Goal: Task Accomplishment & Management: Manage account settings

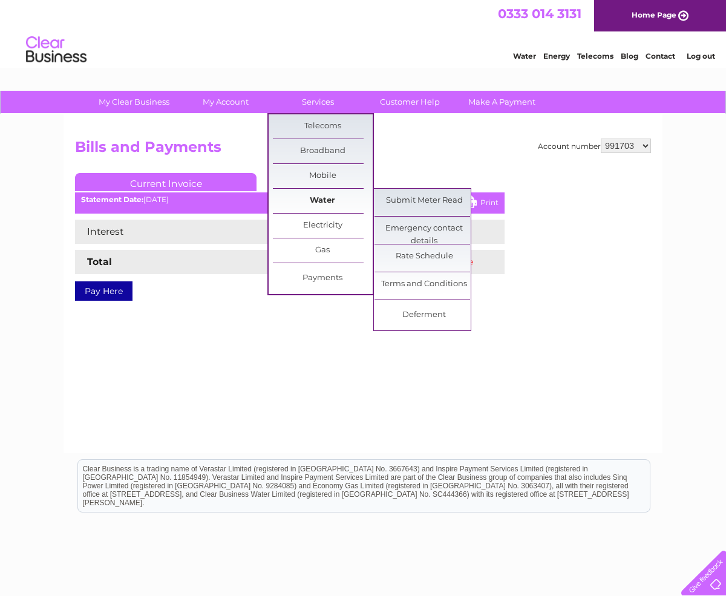
click at [329, 195] on link "Water" at bounding box center [323, 201] width 100 height 24
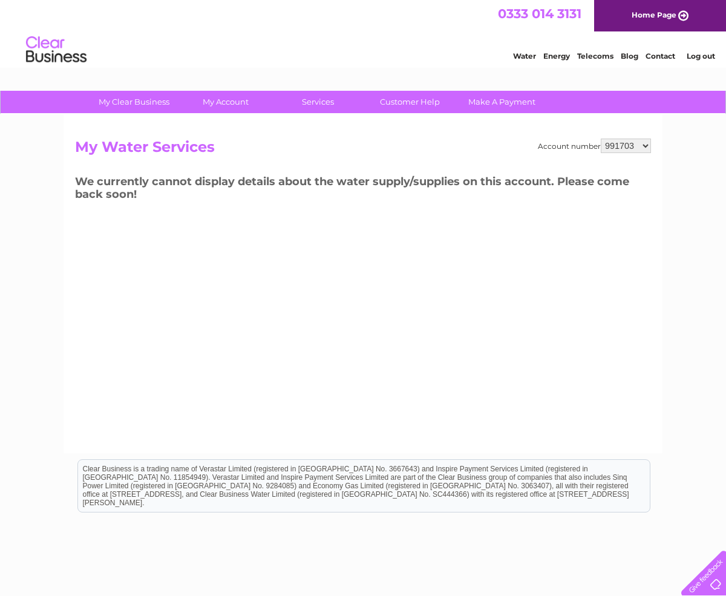
click at [700, 56] on link "Log out" at bounding box center [701, 55] width 28 height 9
